Goal: Task Accomplishment & Management: Manage account settings

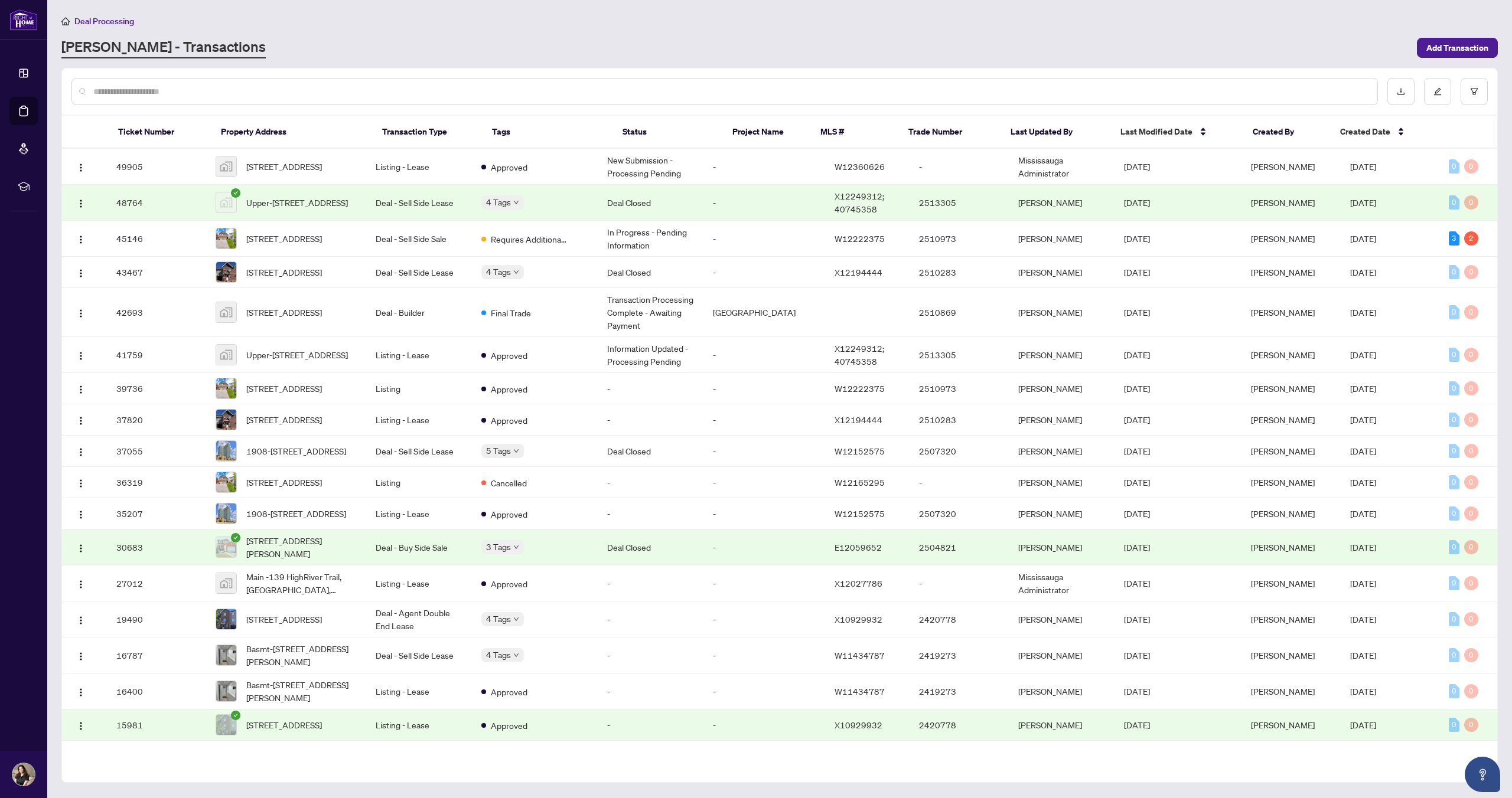
scroll to position [1, 0]
click at [288, 236] on span "[STREET_ADDRESS]" at bounding box center [284, 238] width 75 height 13
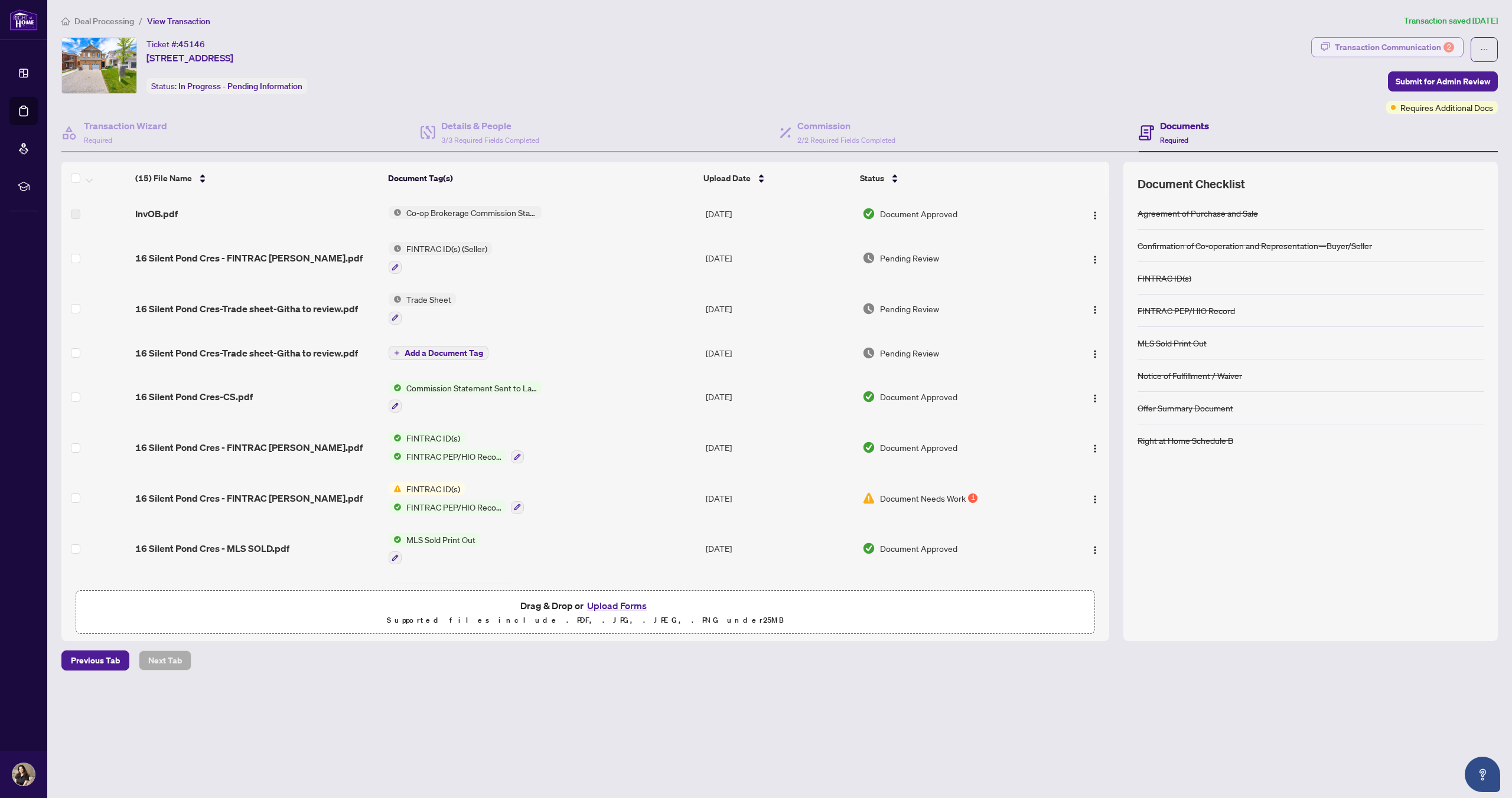
click at [1376, 41] on div "Transaction Communication 2" at bounding box center [1394, 47] width 120 height 19
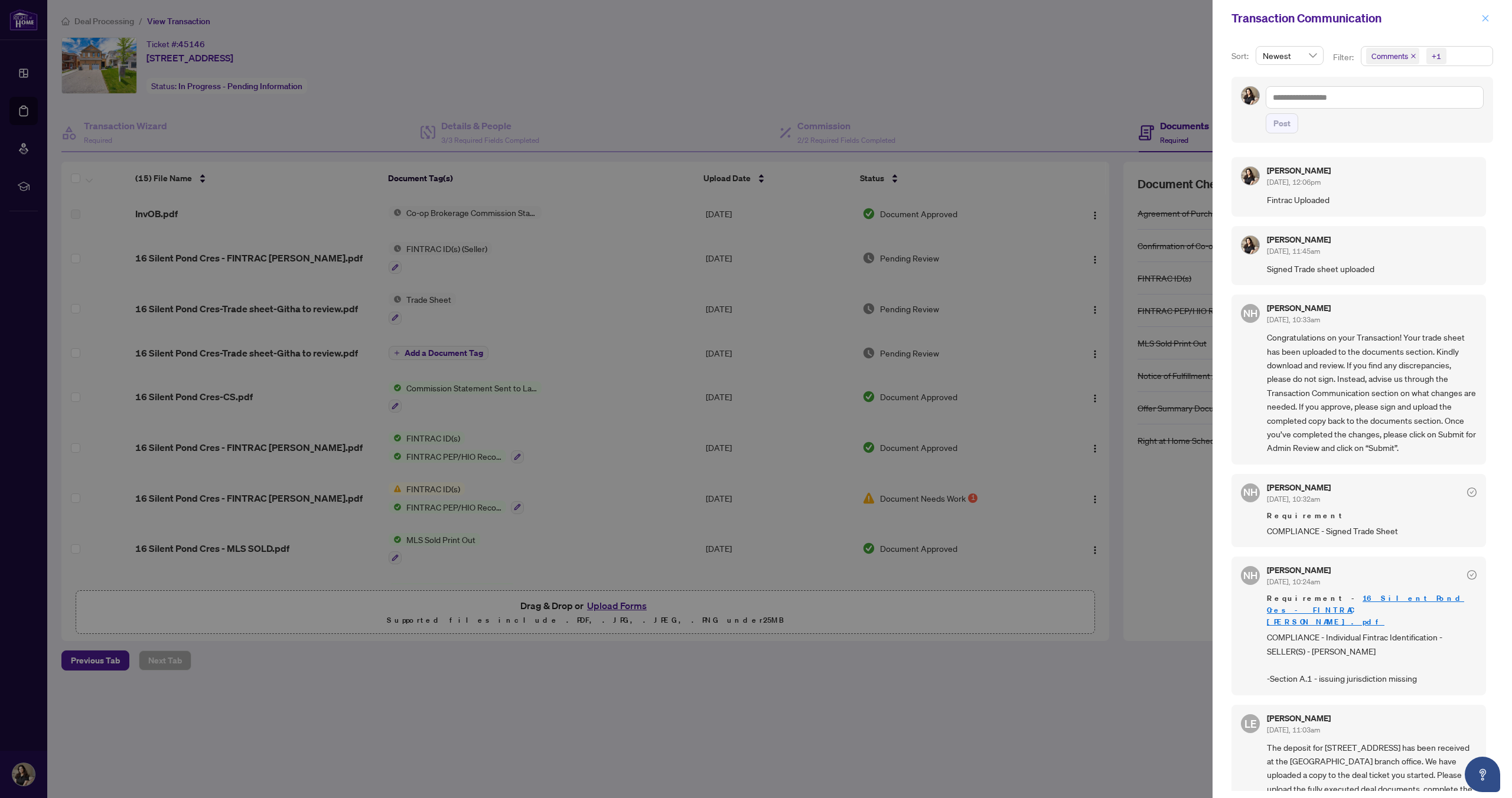
click at [1484, 18] on icon "close" at bounding box center [1485, 18] width 8 height 8
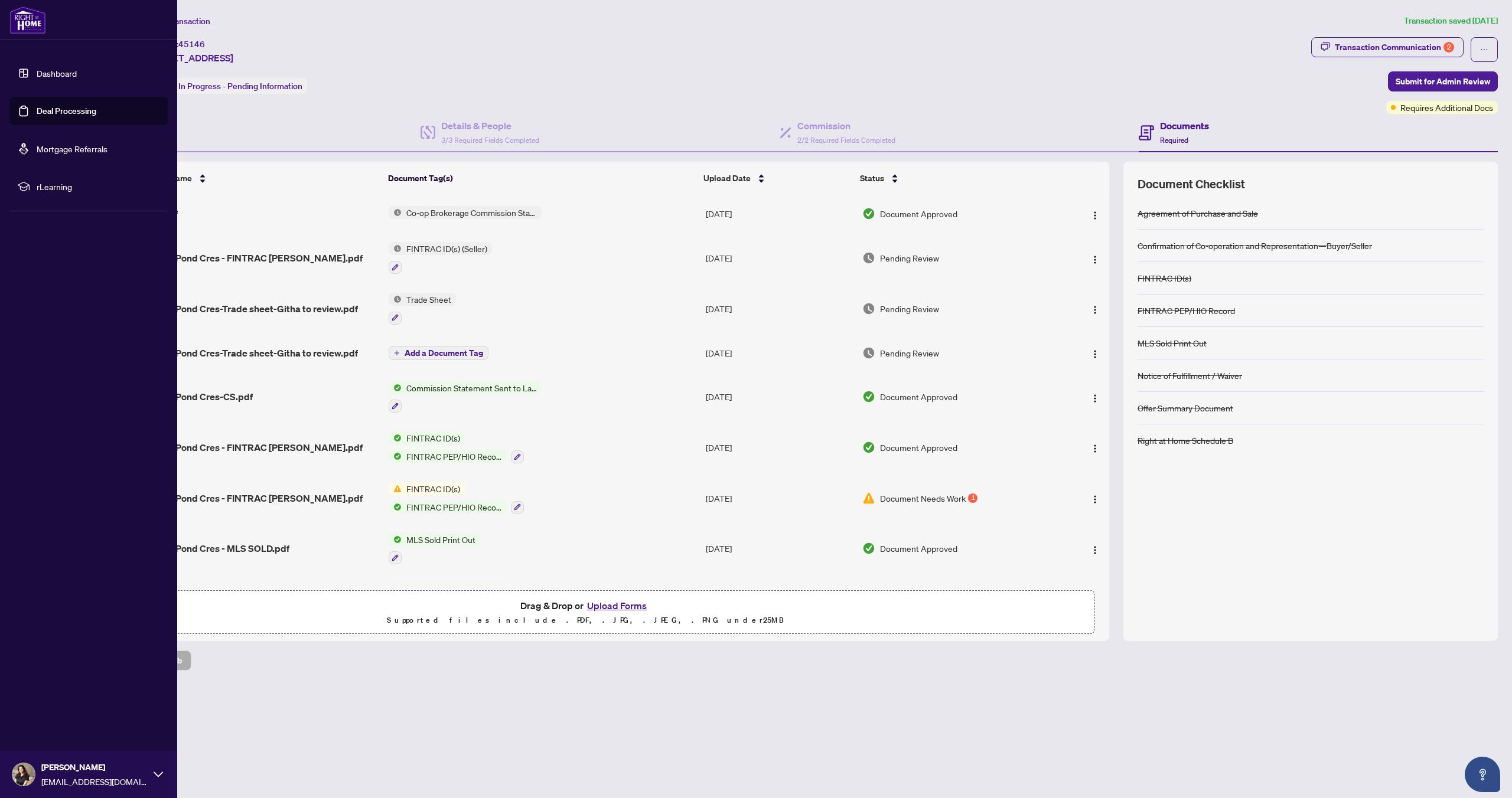
click at [37, 110] on link "Deal Processing" at bounding box center [66, 110] width 59 height 11
